Goal: Task Accomplishment & Management: Use online tool/utility

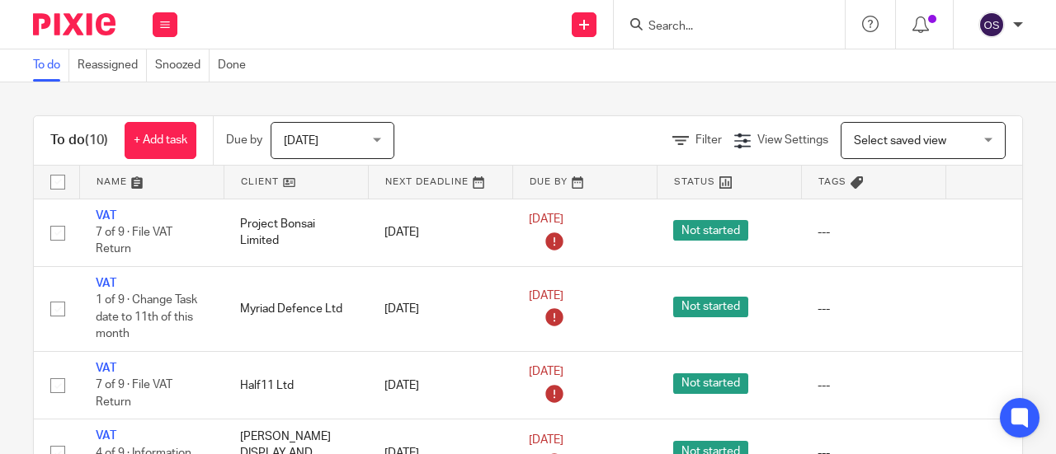
click at [252, 172] on link at bounding box center [296, 182] width 144 height 33
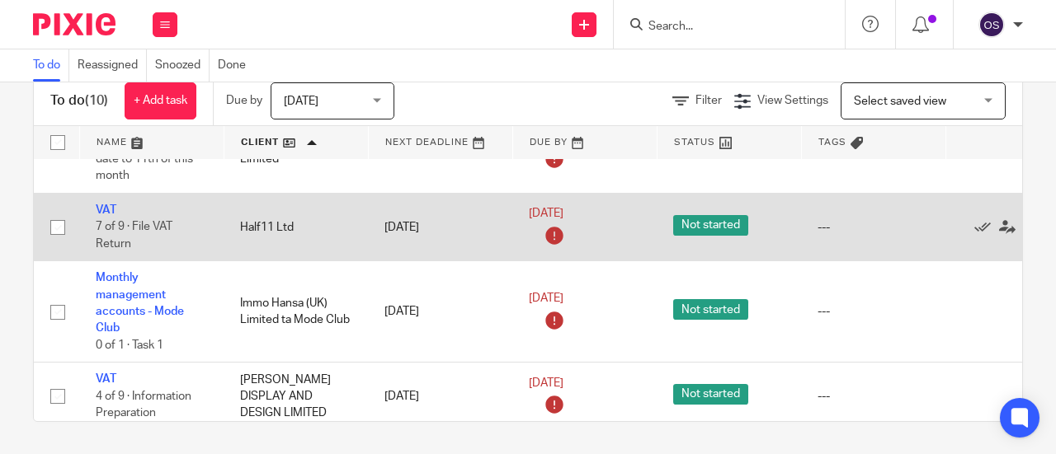
scroll to position [82, 0]
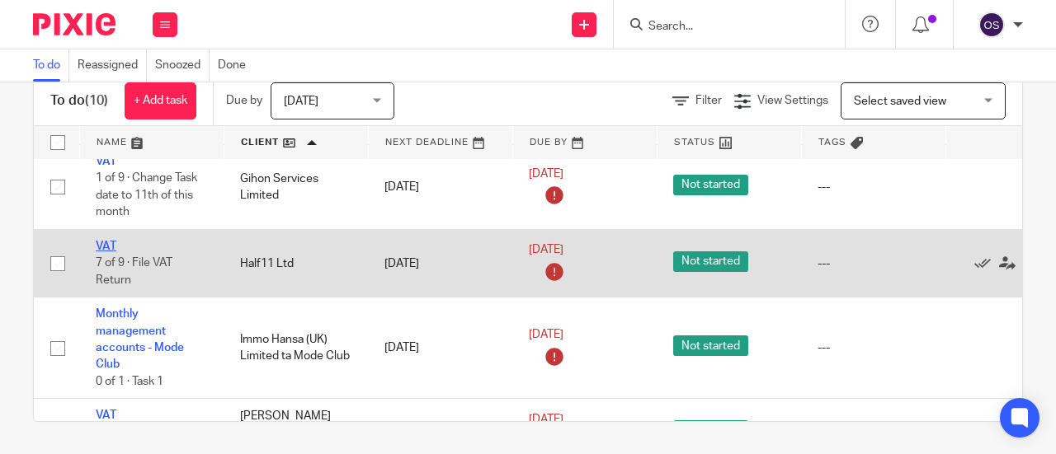
click at [108, 242] on link "VAT" at bounding box center [106, 247] width 21 height 12
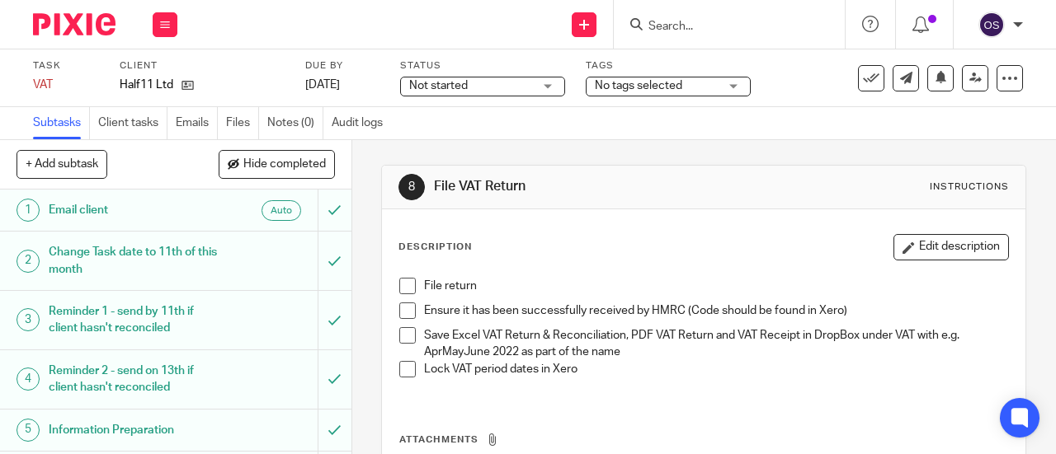
click at [402, 285] on span at bounding box center [407, 286] width 16 height 16
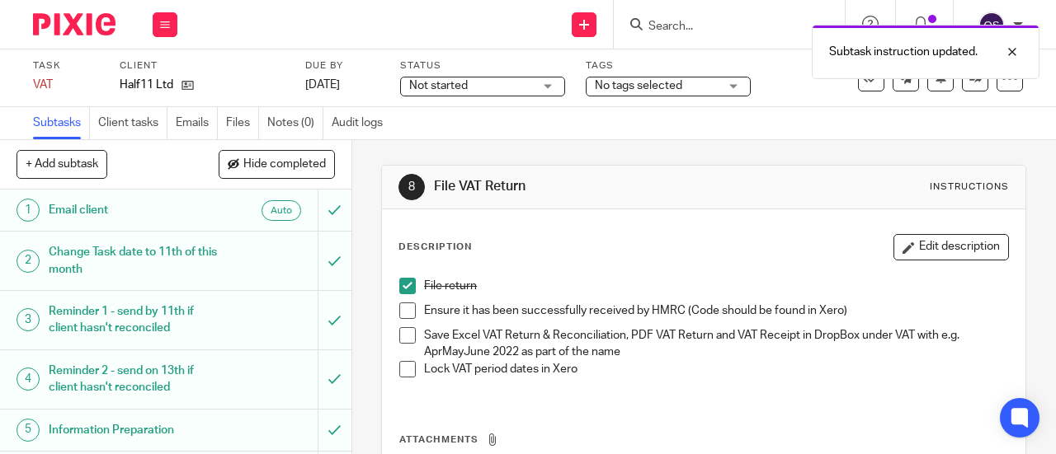
drag, startPoint x: 403, startPoint y: 308, endPoint x: 405, endPoint y: 337, distance: 29.8
click at [401, 308] on span at bounding box center [407, 311] width 16 height 16
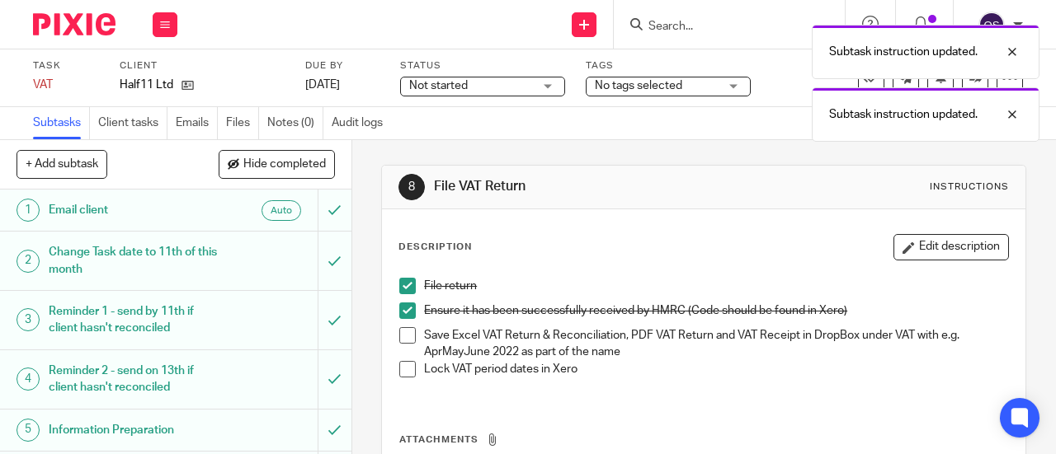
click at [400, 339] on span at bounding box center [407, 335] width 16 height 16
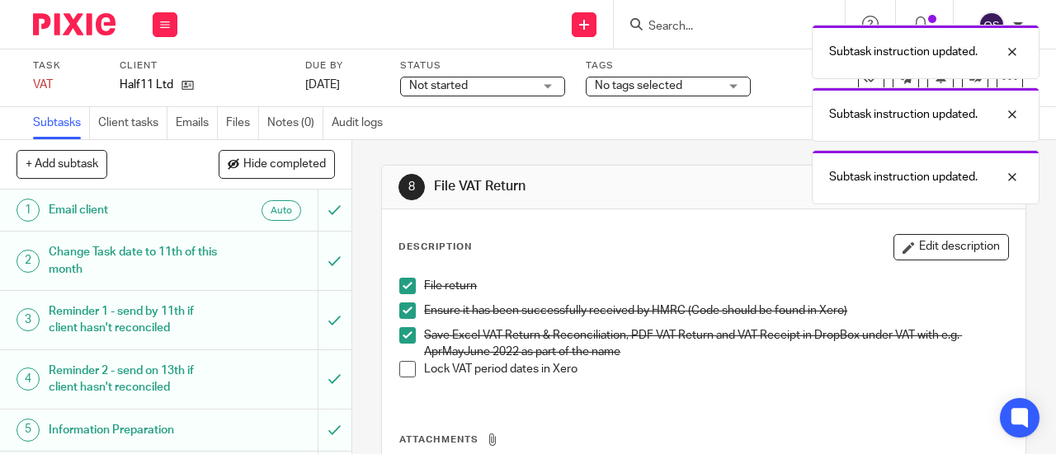
click at [400, 370] on span at bounding box center [407, 369] width 16 height 16
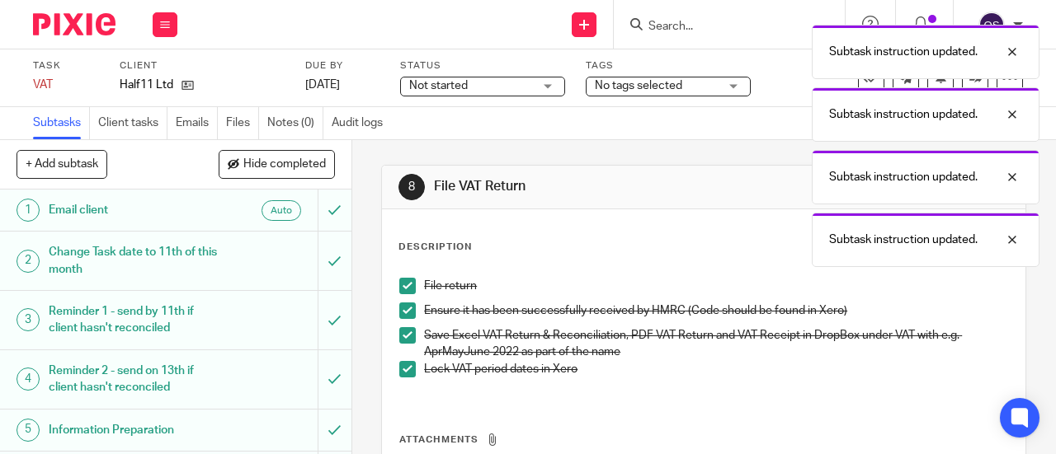
scroll to position [198, 0]
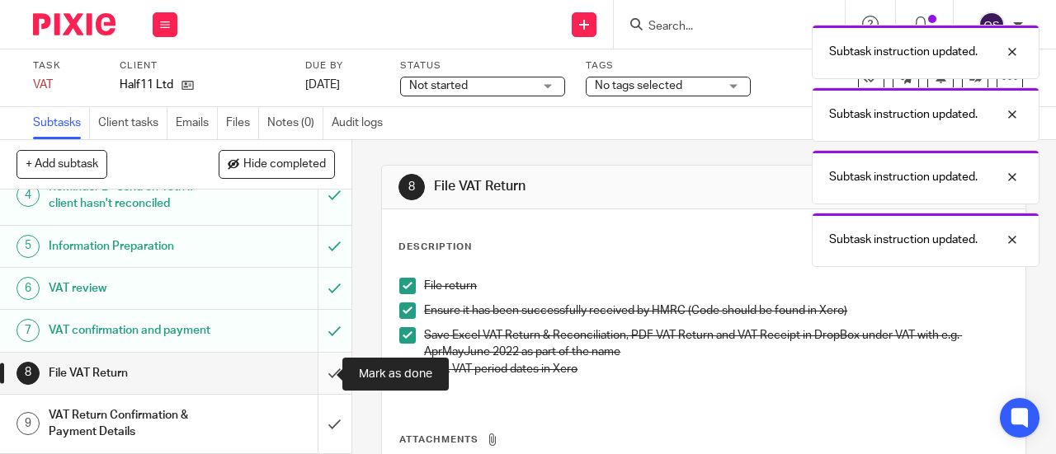
click at [315, 366] on input "submit" at bounding box center [175, 373] width 351 height 41
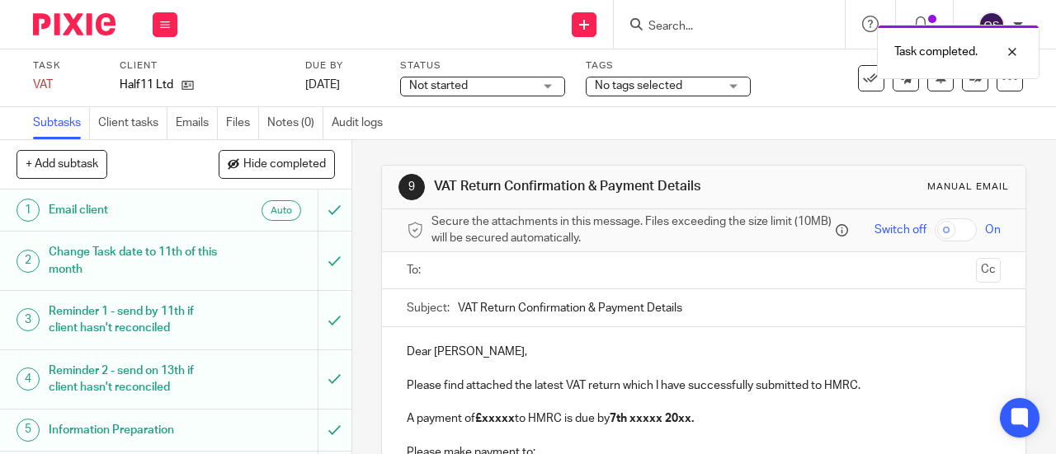
click at [450, 280] on input "text" at bounding box center [703, 270] width 532 height 19
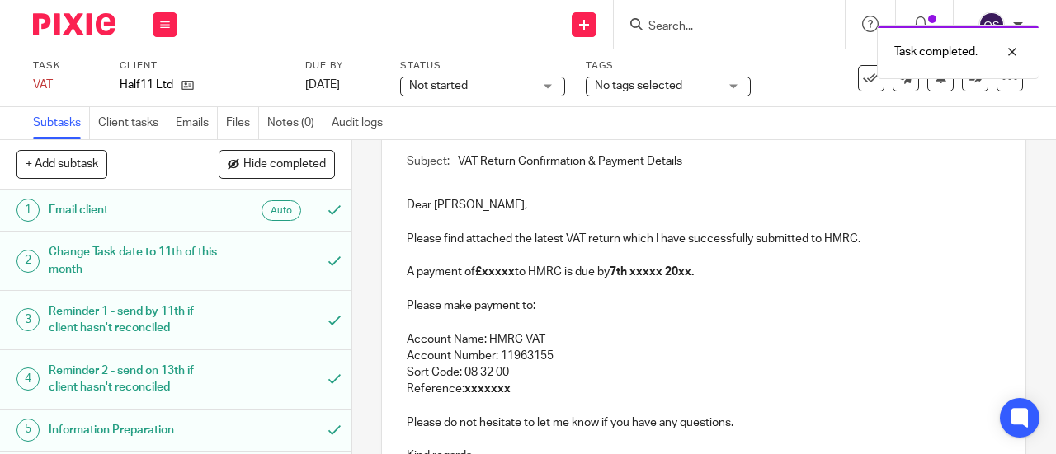
scroll to position [165, 0]
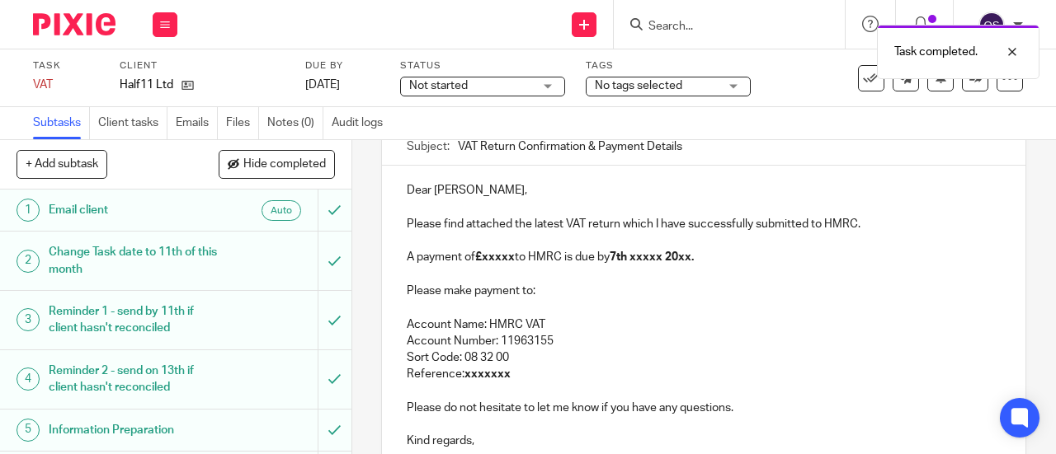
click at [515, 263] on p "A payment of £xxxxx to HMRC is due by 7th xxxxx 20xx." at bounding box center [704, 257] width 594 height 16
click at [511, 263] on strong "£xxxxx" at bounding box center [495, 258] width 40 height 12
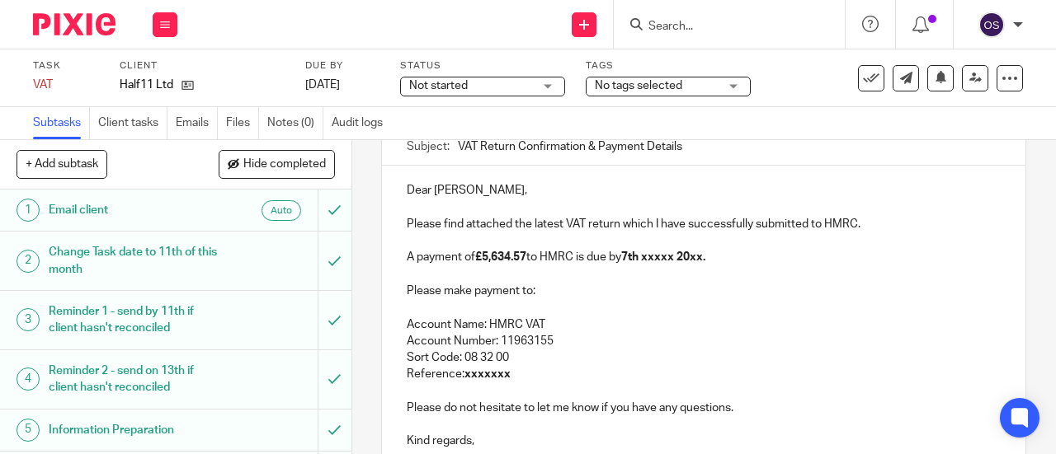
click at [678, 263] on strong "7th xxxxx 20xx." at bounding box center [663, 258] width 84 height 12
click at [690, 261] on strong "7th October 20xx." at bounding box center [655, 258] width 68 height 12
click at [557, 383] on p "Reference: xxxxxxx" at bounding box center [704, 374] width 594 height 16
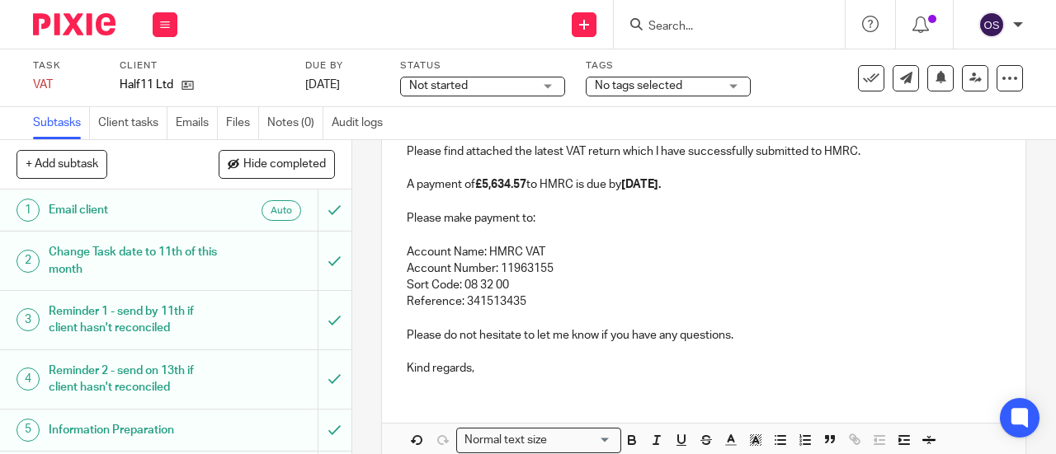
scroll to position [323, 0]
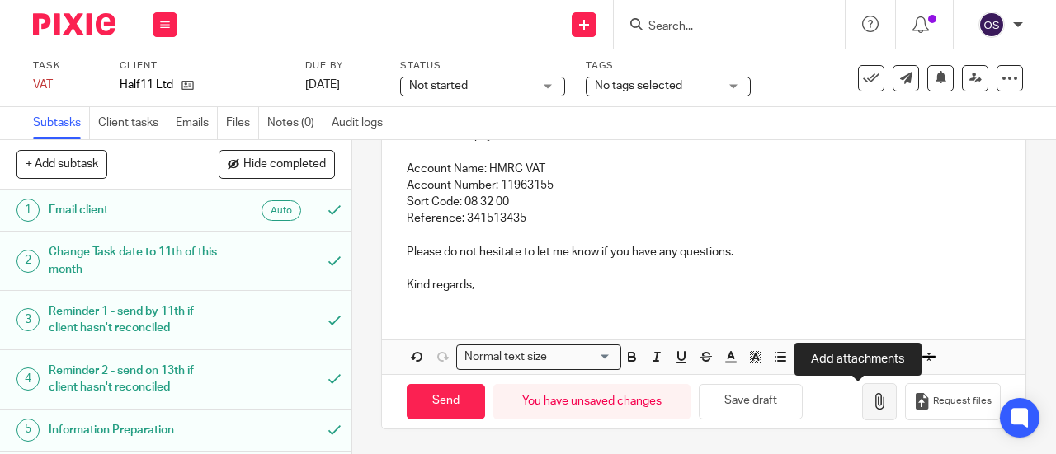
click at [871, 405] on icon "button" at bounding box center [879, 401] width 16 height 16
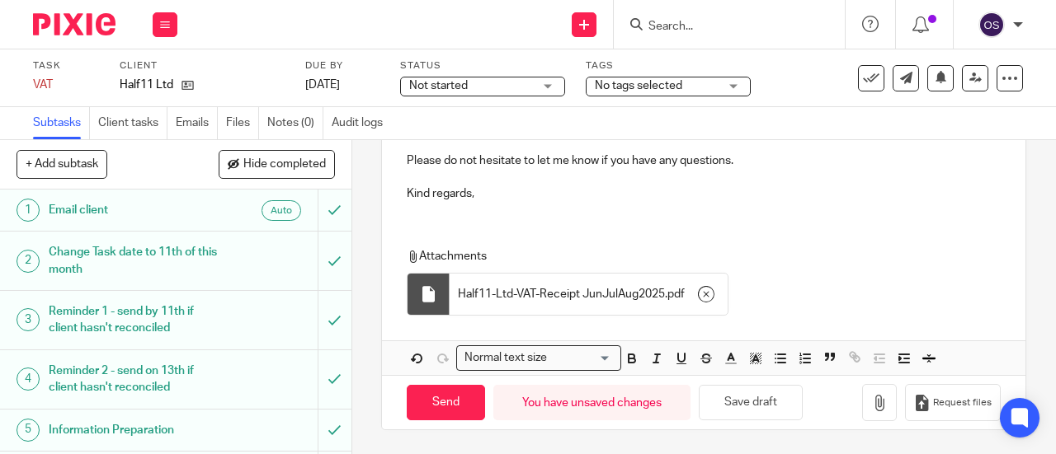
scroll to position [416, 0]
click at [445, 405] on input "Send" at bounding box center [446, 401] width 78 height 35
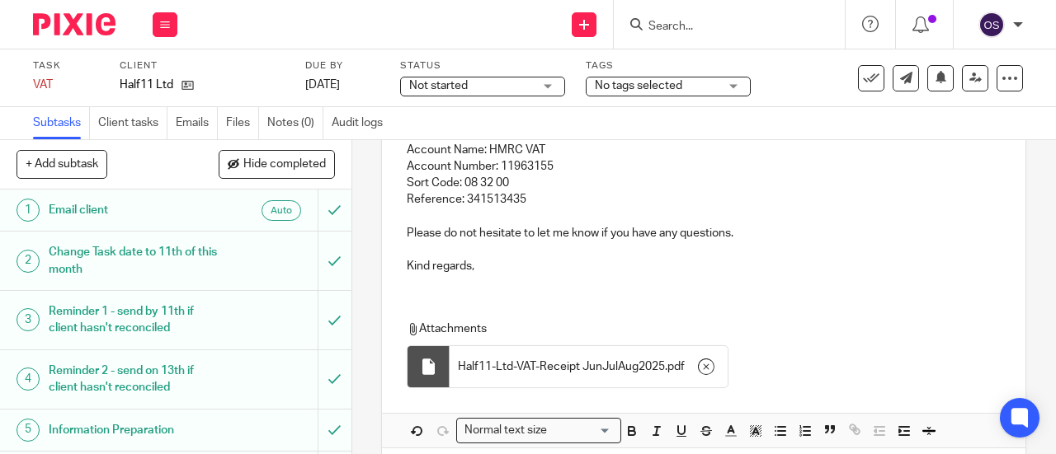
scroll to position [251, 0]
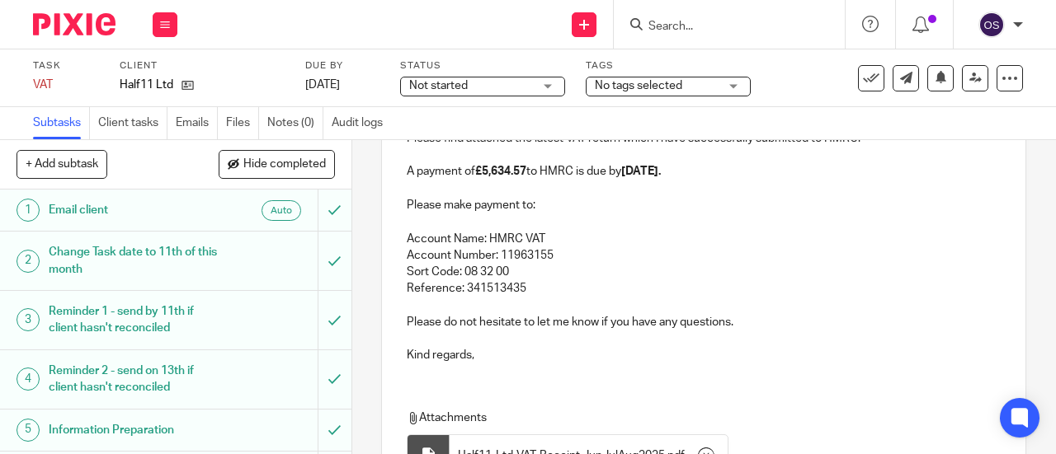
type input "Sent"
click at [165, 16] on button at bounding box center [165, 24] width 25 height 25
click at [153, 74] on link "Work" at bounding box center [157, 77] width 29 height 12
